Goal: Check status

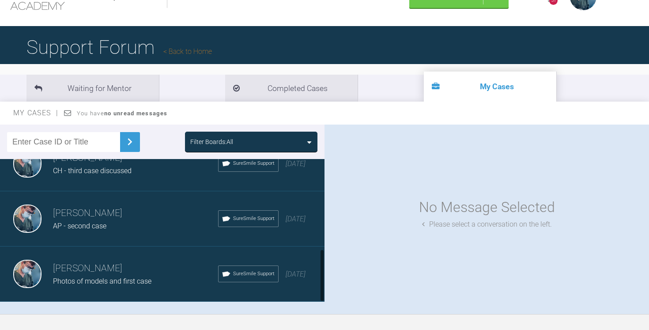
scroll to position [41, 0]
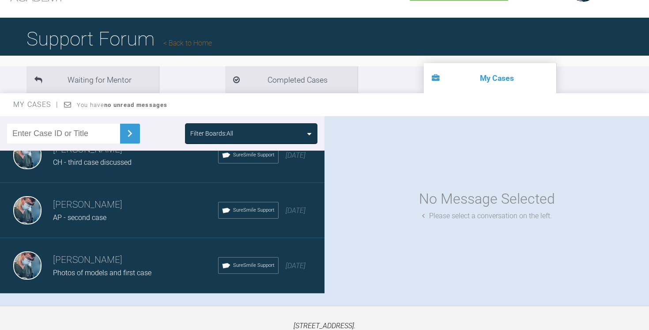
click at [150, 261] on h3 "[PERSON_NAME]" at bounding box center [135, 259] width 165 height 15
